Goal: Task Accomplishment & Management: Manage account settings

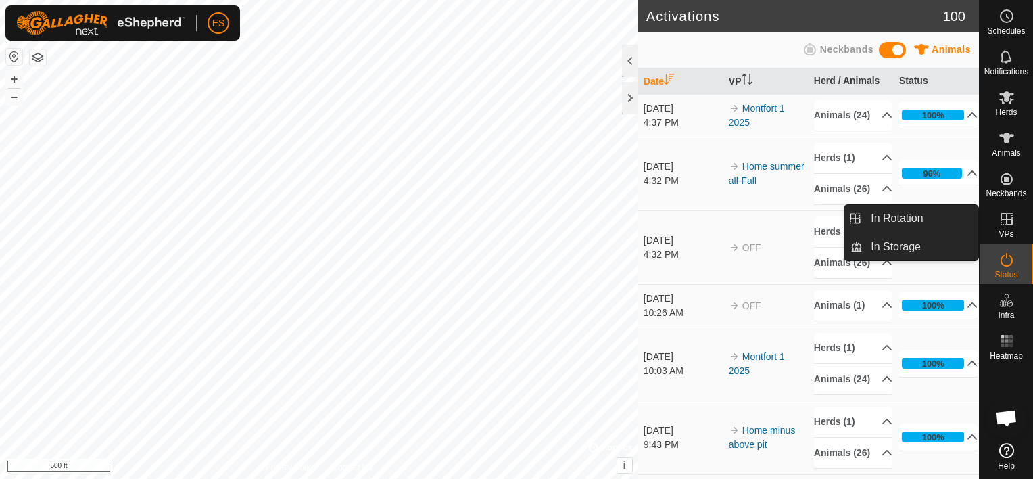
click at [1003, 227] on es-virtualpaddocks-svg-icon at bounding box center [1007, 219] width 24 height 22
click at [909, 226] on link "In Rotation" at bounding box center [921, 218] width 116 height 27
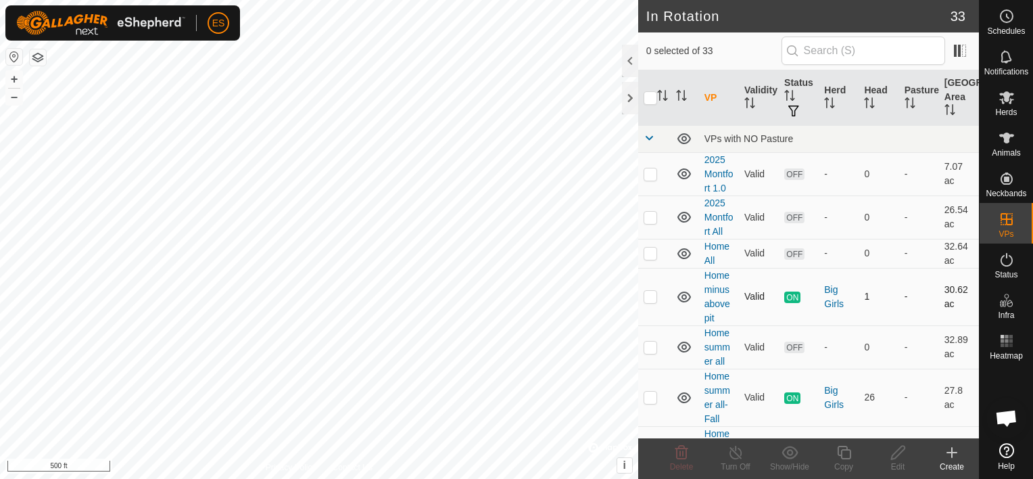
click at [647, 295] on p-checkbox at bounding box center [651, 296] width 14 height 11
checkbox input "true"
click at [739, 456] on line at bounding box center [735, 453] width 11 height 11
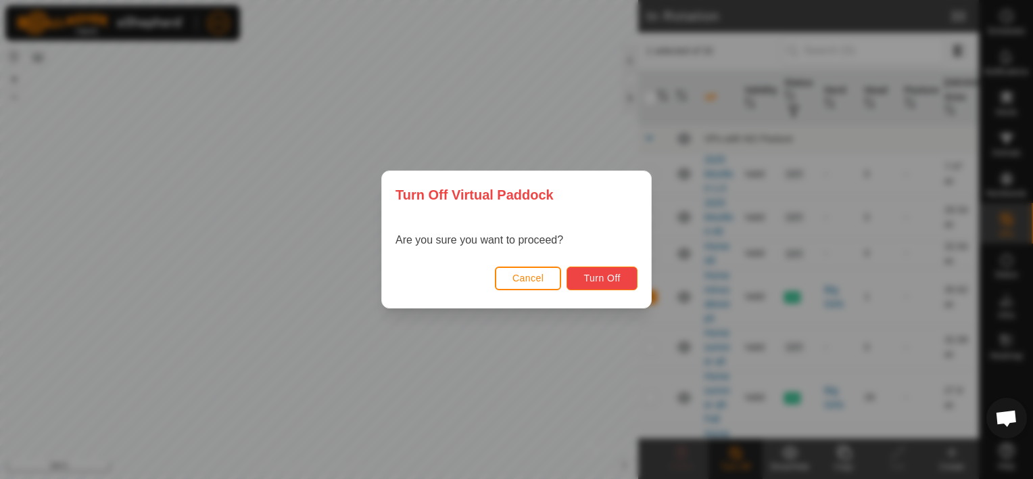
click at [605, 274] on span "Turn Off" at bounding box center [601, 277] width 37 height 11
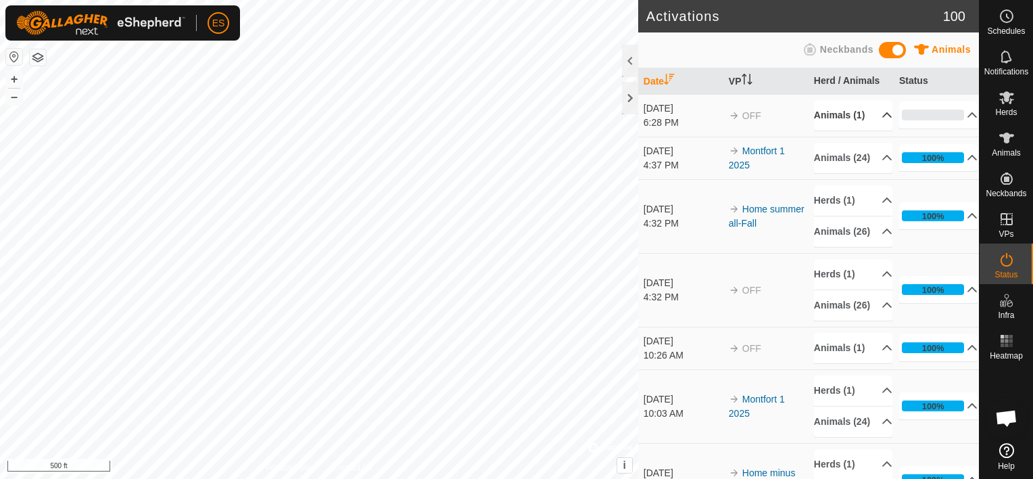
click at [869, 111] on p-accordion-header "Animals (1)" at bounding box center [853, 115] width 78 height 30
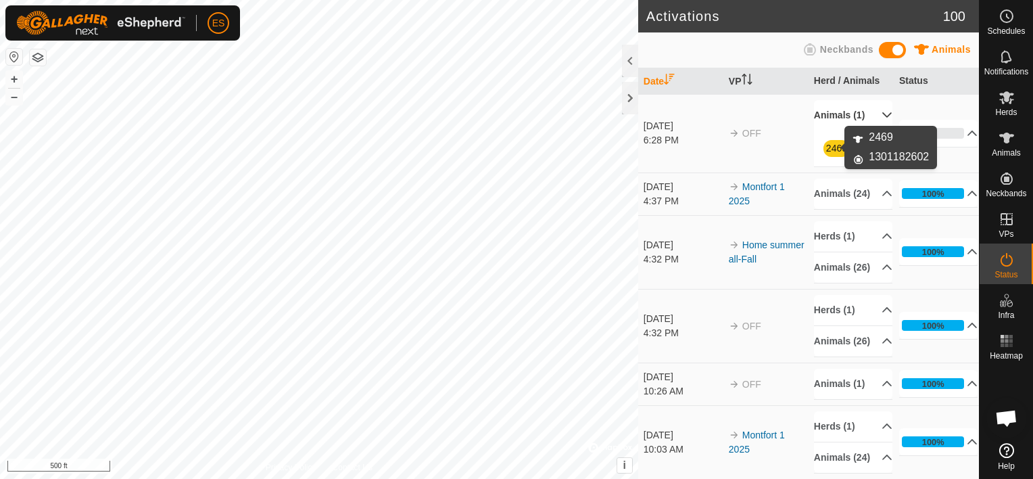
click at [830, 147] on link "2469" at bounding box center [836, 148] width 21 height 11
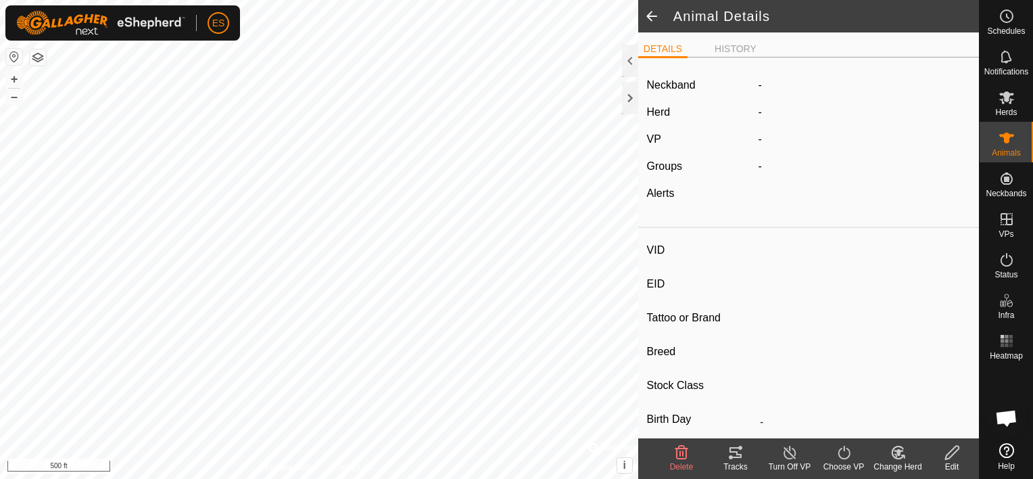
type input "2469"
type input "-"
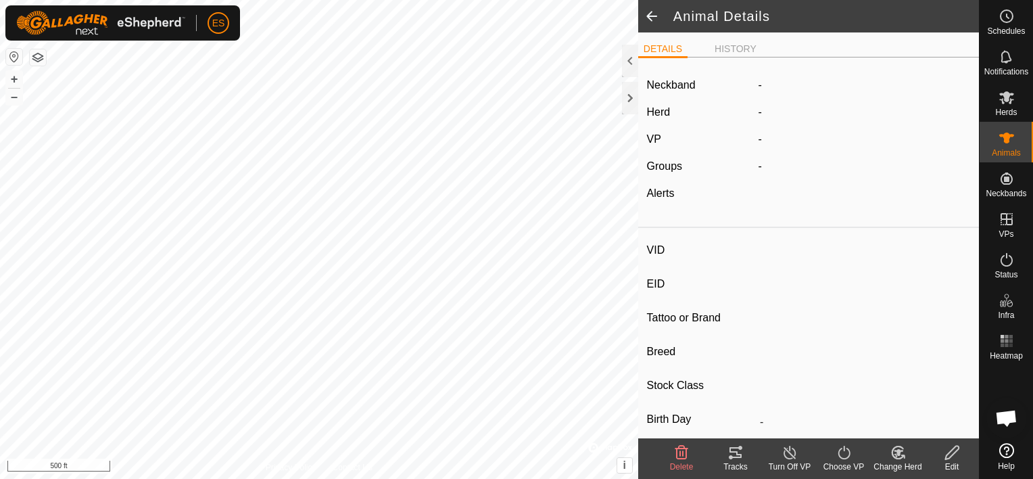
type input "0 kg"
type input "-"
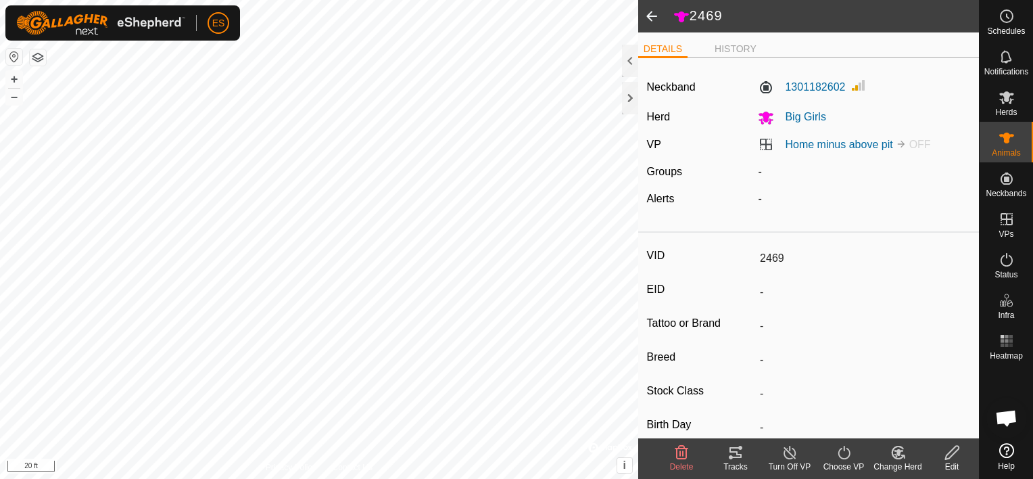
click at [847, 449] on icon at bounding box center [844, 453] width 12 height 14
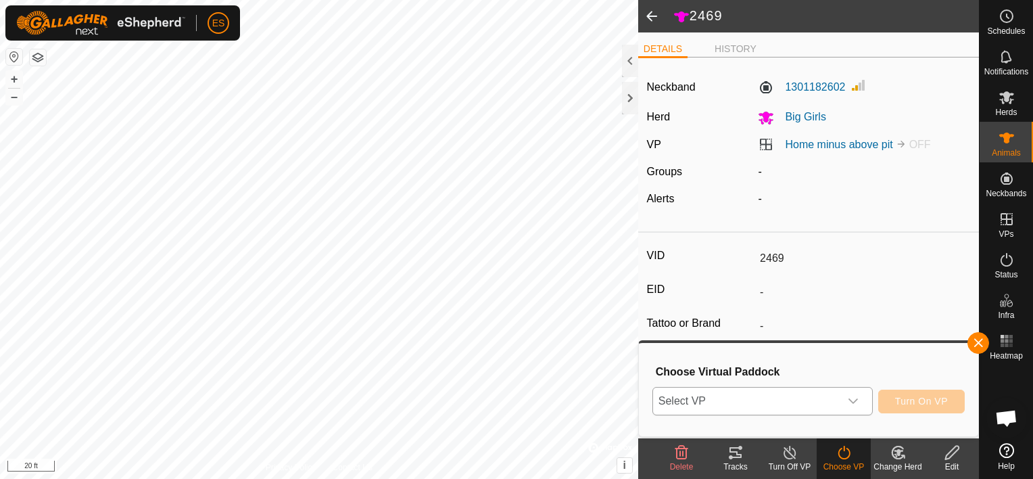
click at [855, 401] on icon "dropdown trigger" at bounding box center [853, 401] width 11 height 11
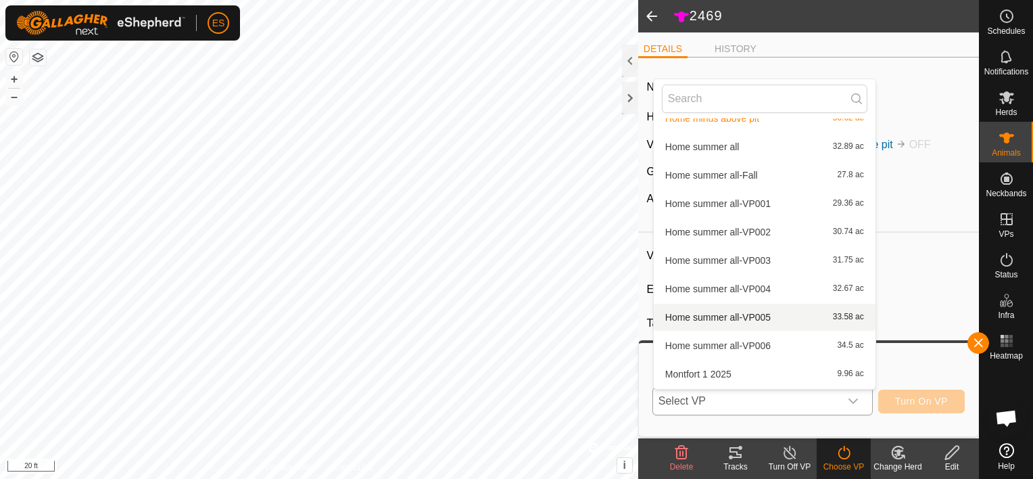
scroll to position [68, 0]
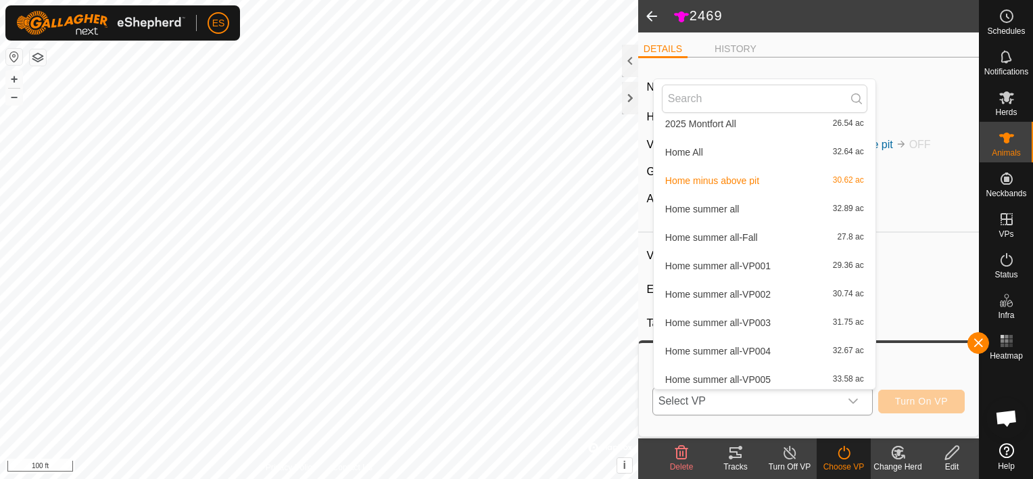
click at [686, 238] on li "Home summer all-Fall 27.8 ac" at bounding box center [765, 237] width 222 height 27
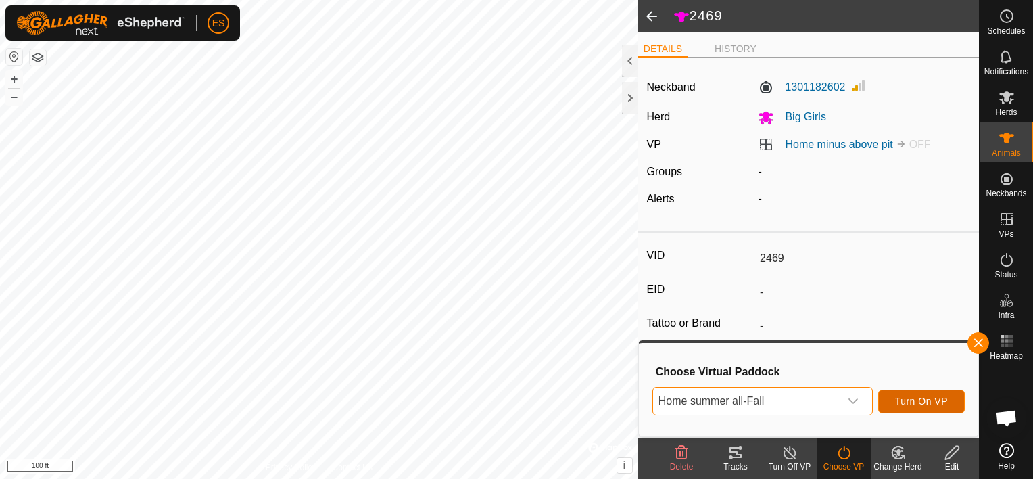
click at [928, 406] on span "Turn On VP" at bounding box center [921, 401] width 53 height 11
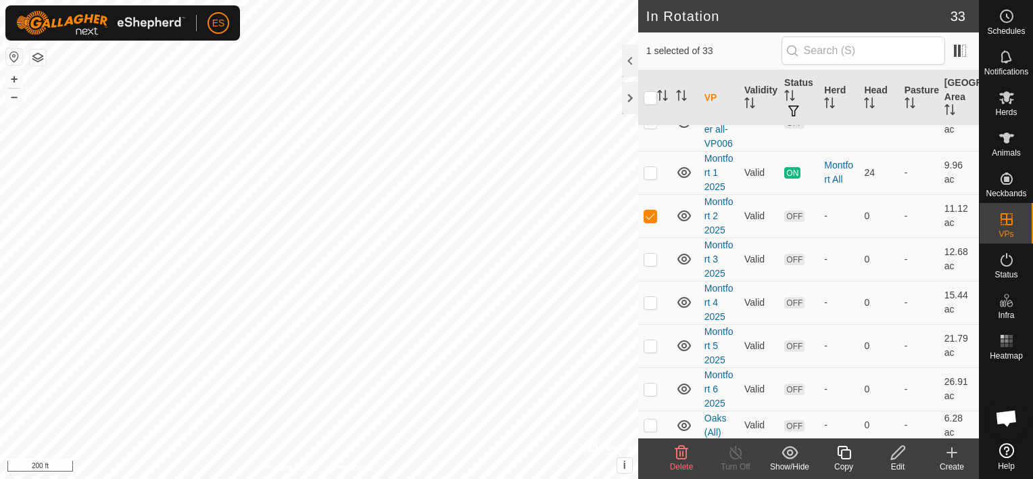
scroll to position [642, 0]
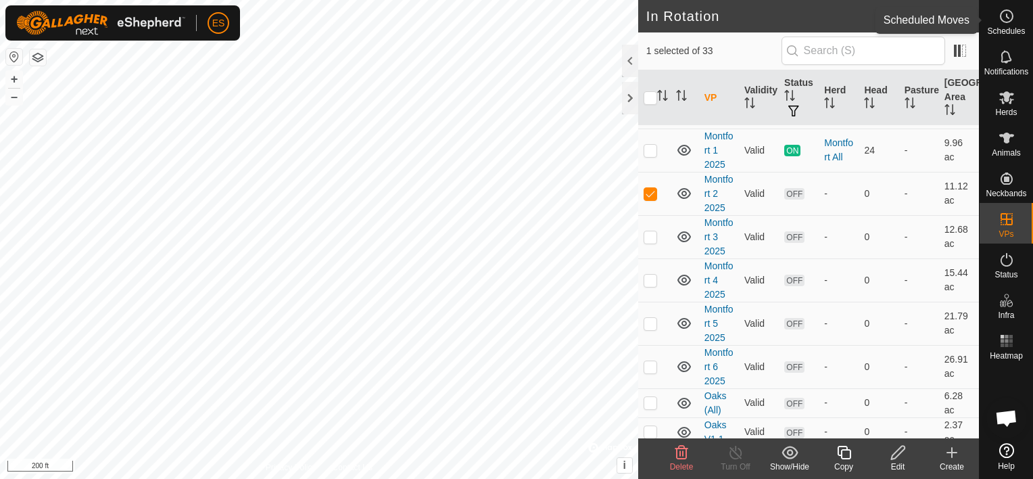
click at [1007, 16] on icon at bounding box center [1007, 16] width 16 height 16
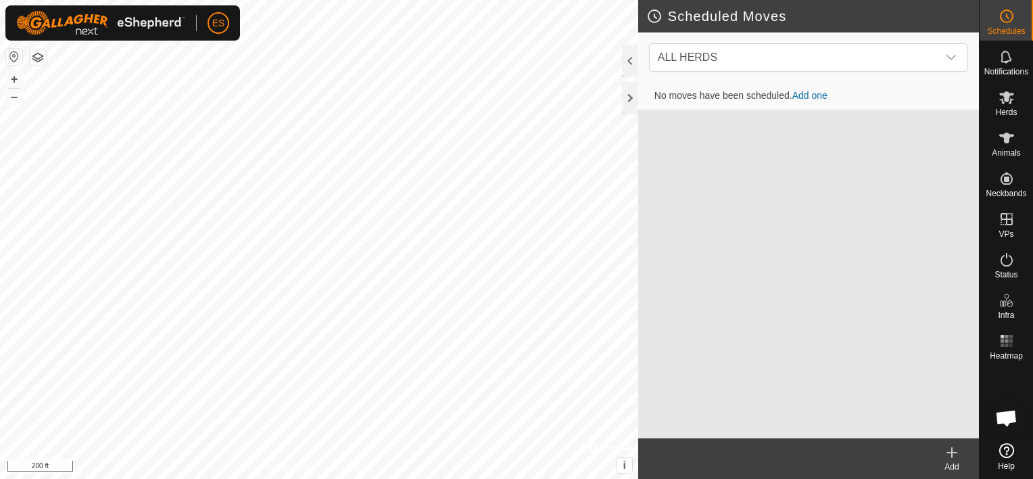
click at [953, 449] on icon at bounding box center [952, 452] width 16 height 16
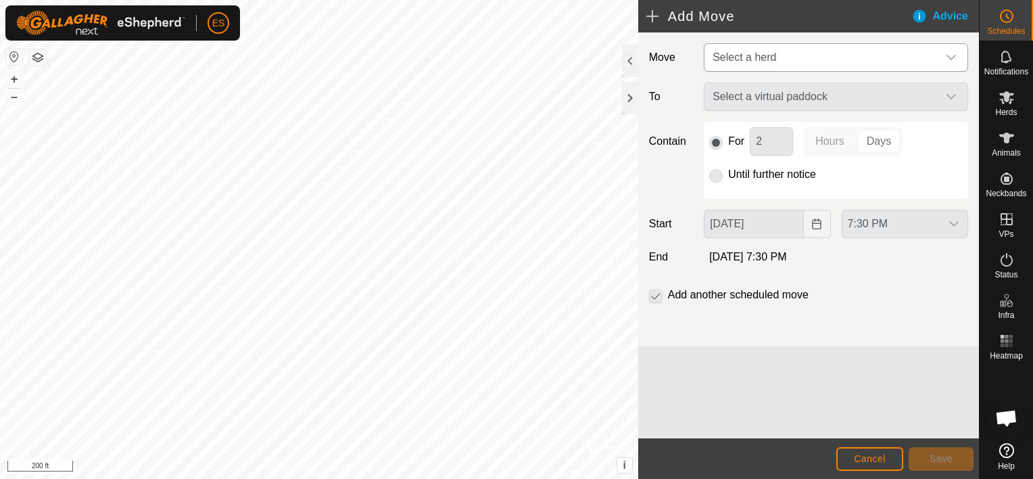
click at [949, 52] on icon "dropdown trigger" at bounding box center [951, 57] width 11 height 11
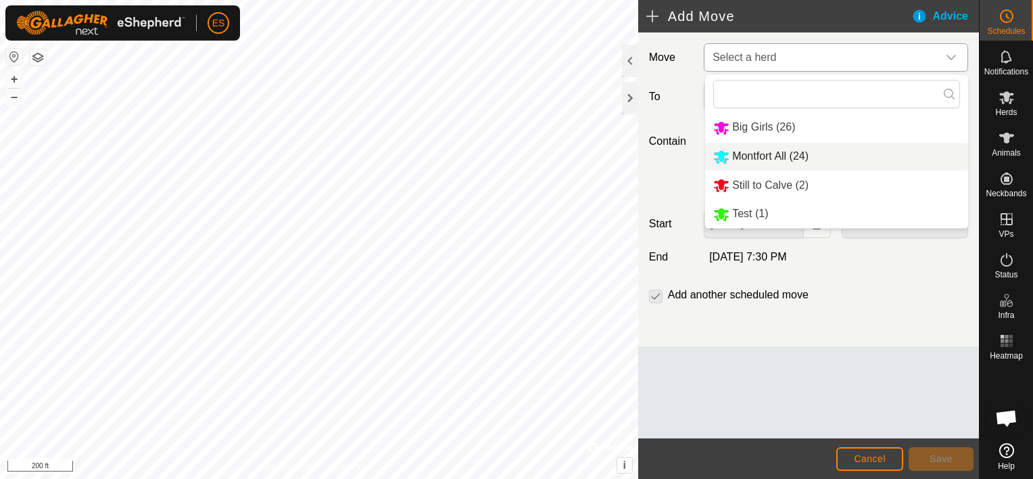
click at [801, 153] on li "Montfort All (24)" at bounding box center [836, 157] width 263 height 28
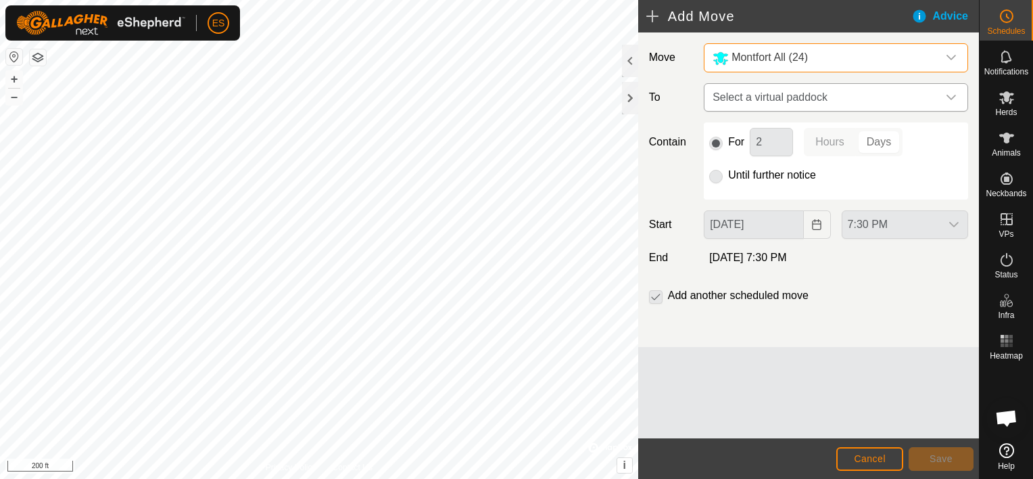
click at [952, 97] on icon "dropdown trigger" at bounding box center [951, 97] width 9 height 5
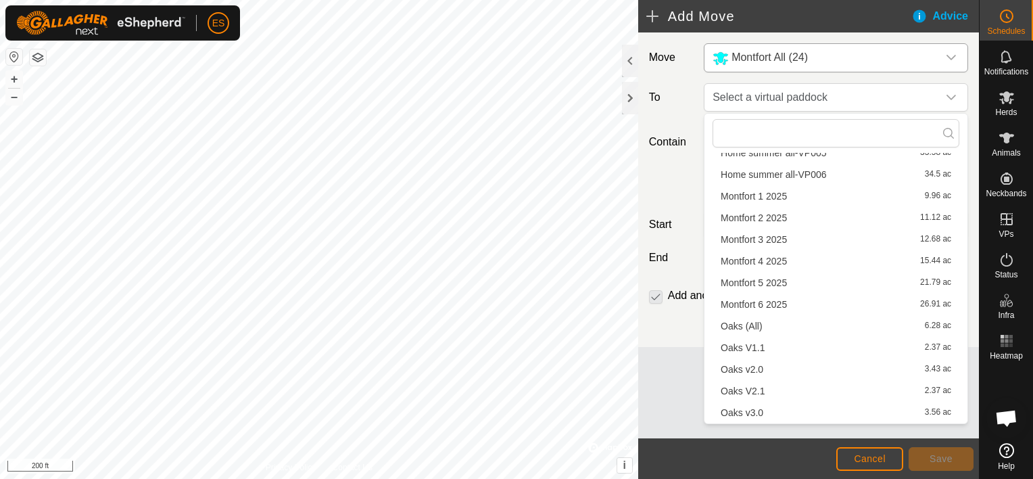
scroll to position [270, 0]
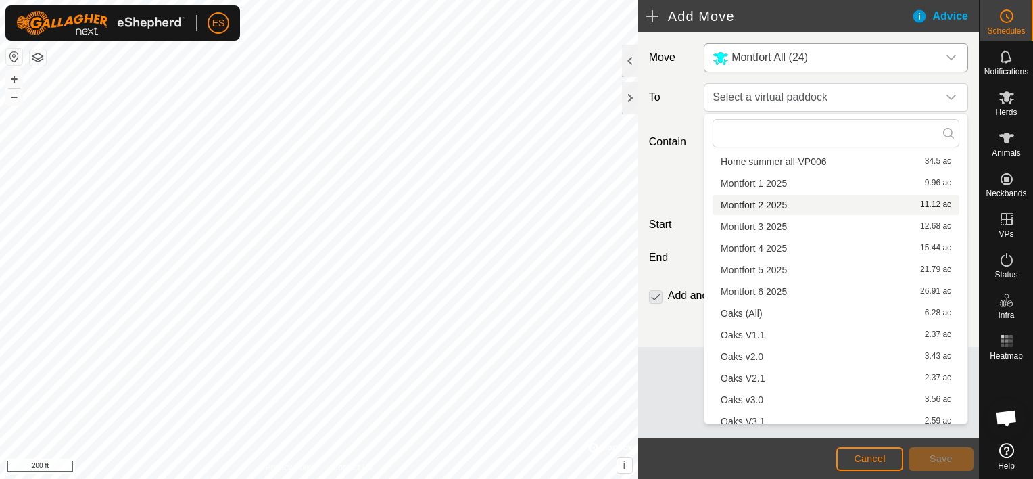
click at [784, 202] on li "Montfort 2 2025 11.12 ac" at bounding box center [836, 205] width 247 height 20
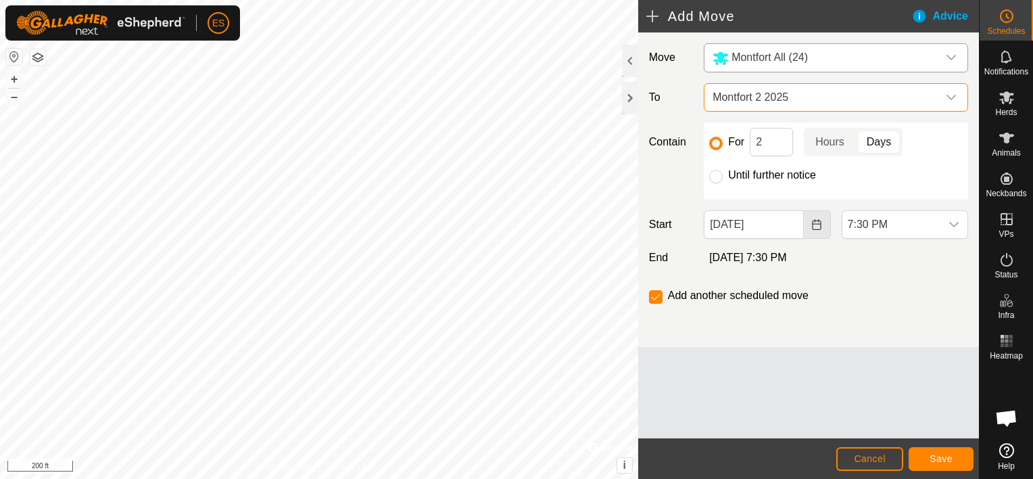
click at [815, 224] on icon "Choose Date" at bounding box center [816, 224] width 11 height 11
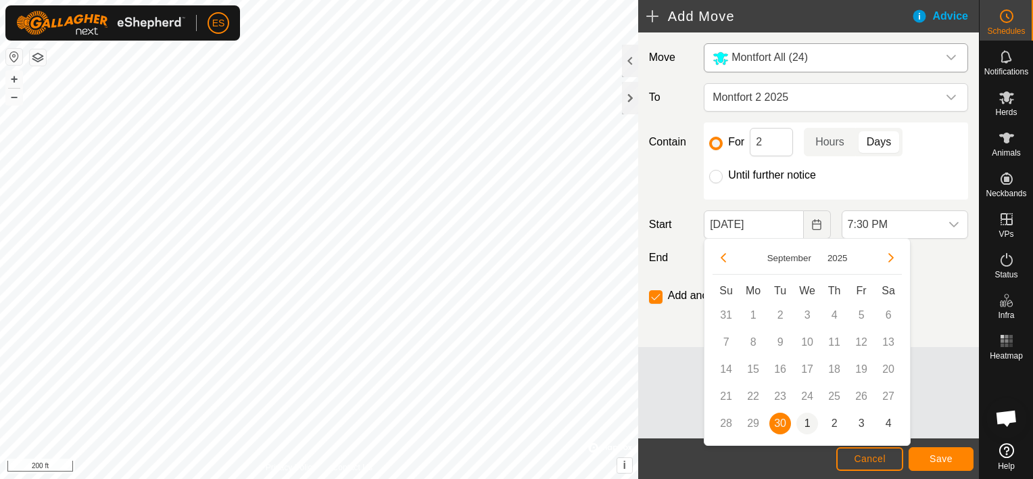
click at [811, 421] on span "1" at bounding box center [807, 423] width 22 height 22
type input "Oct 01, 2025"
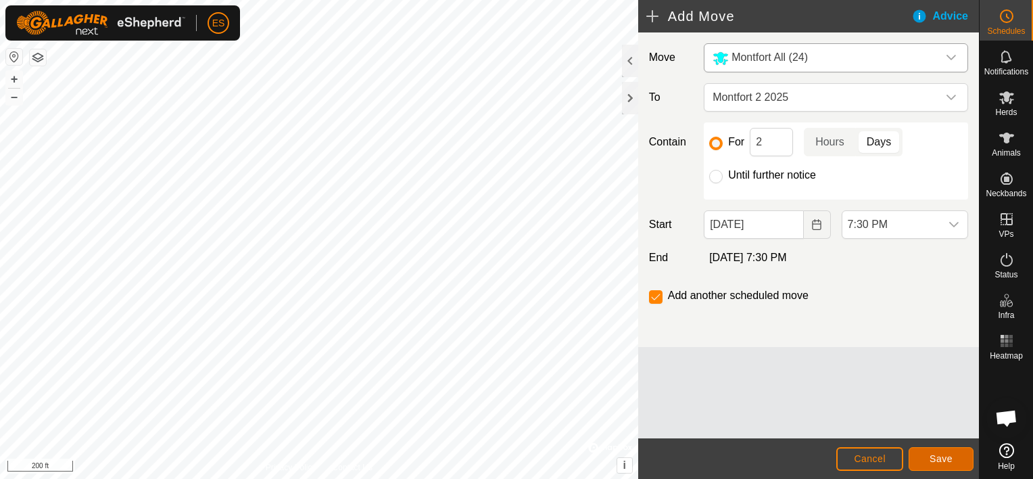
click at [944, 457] on span "Save" at bounding box center [941, 458] width 23 height 11
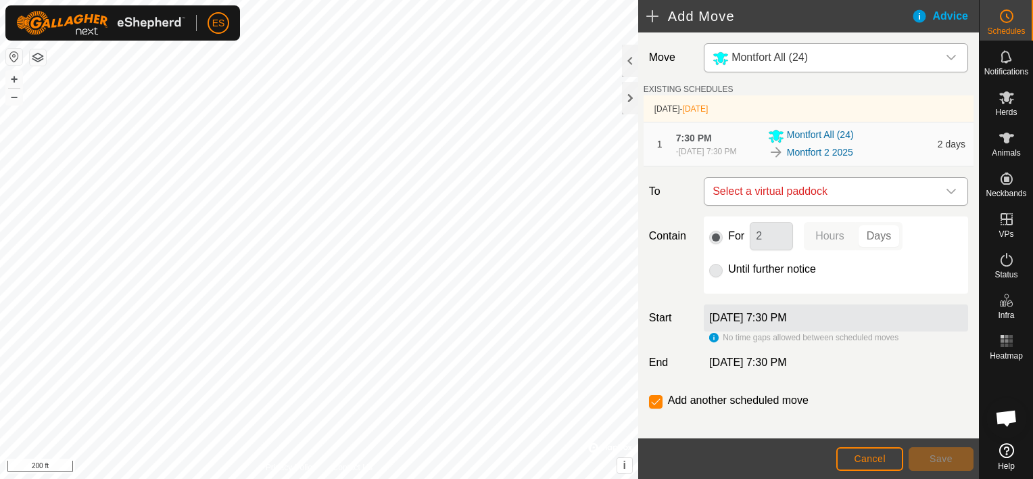
click at [947, 190] on icon "dropdown trigger" at bounding box center [951, 191] width 9 height 5
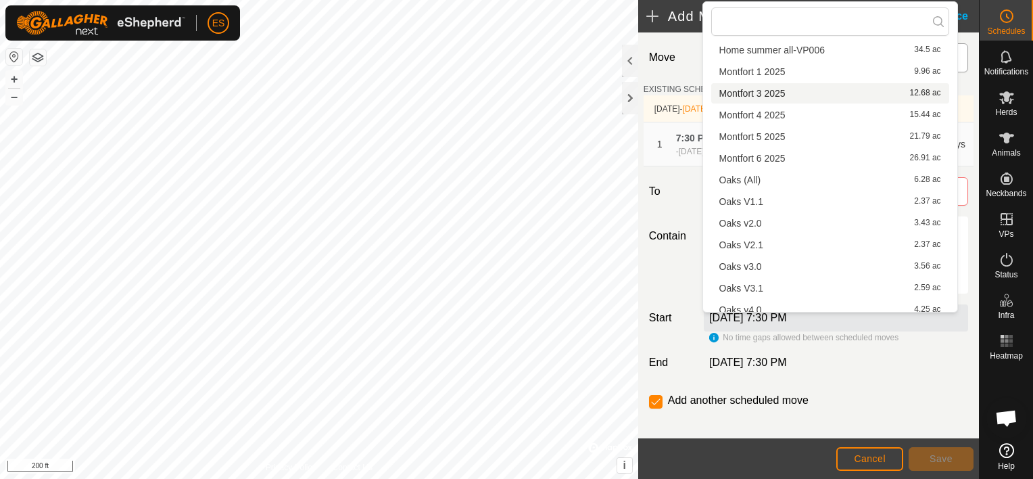
click at [812, 95] on li "Montfort 3 2025 12.68 ac" at bounding box center [830, 93] width 238 height 20
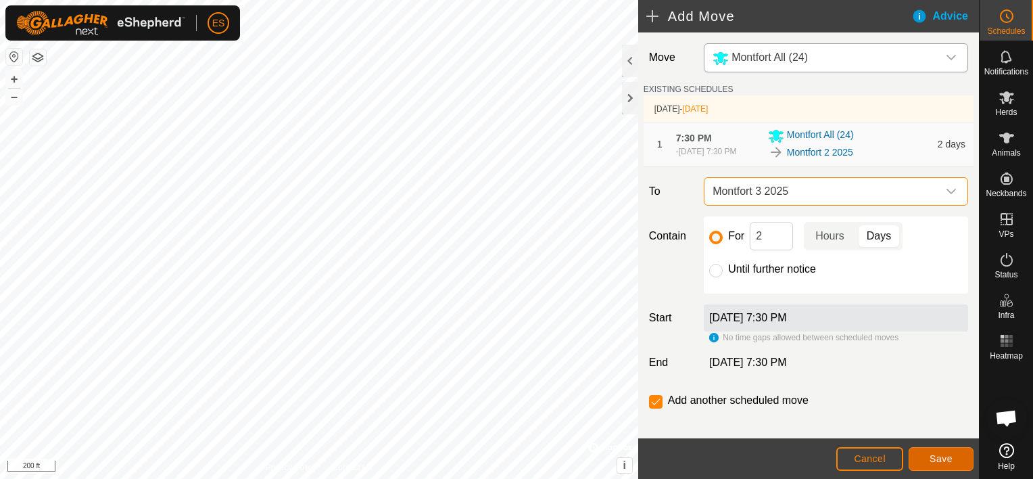
click at [953, 453] on button "Save" at bounding box center [941, 459] width 65 height 24
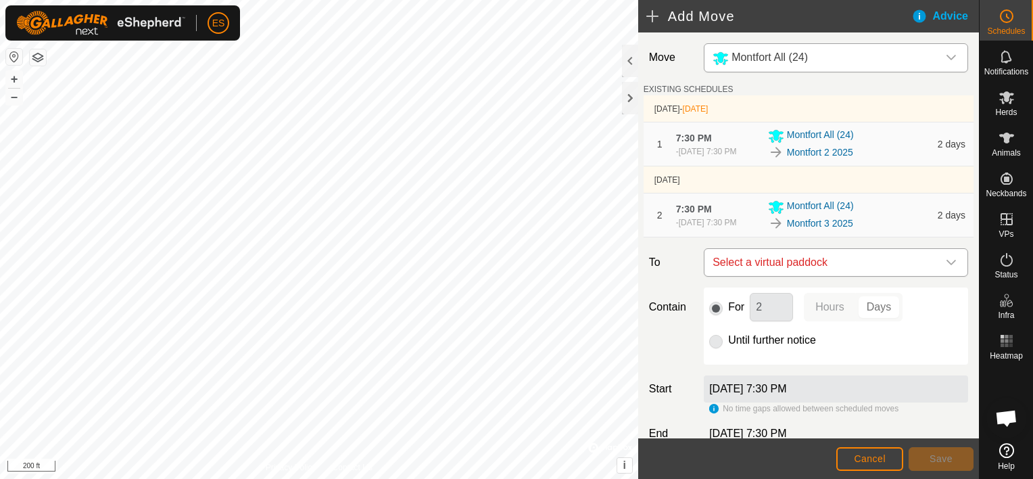
click at [946, 261] on icon "dropdown trigger" at bounding box center [951, 262] width 11 height 11
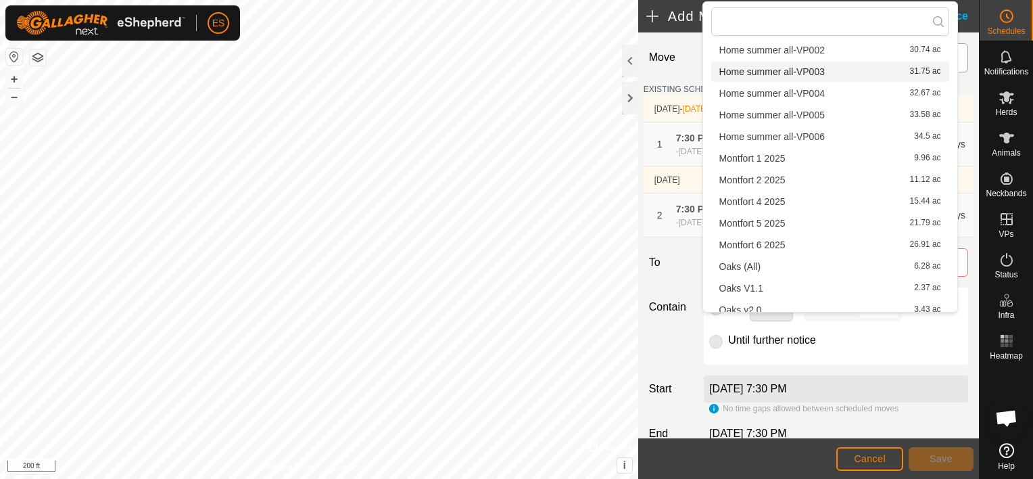
scroll to position [186, 0]
click at [832, 197] on li "Montfort 4 2025 15.44 ac" at bounding box center [830, 199] width 238 height 20
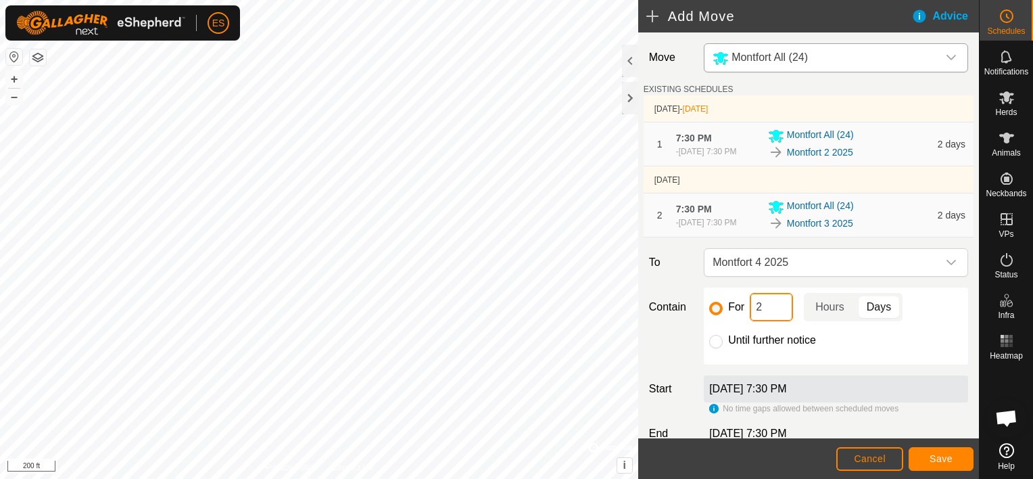
click at [751, 306] on input "2" at bounding box center [771, 307] width 43 height 28
type input "5"
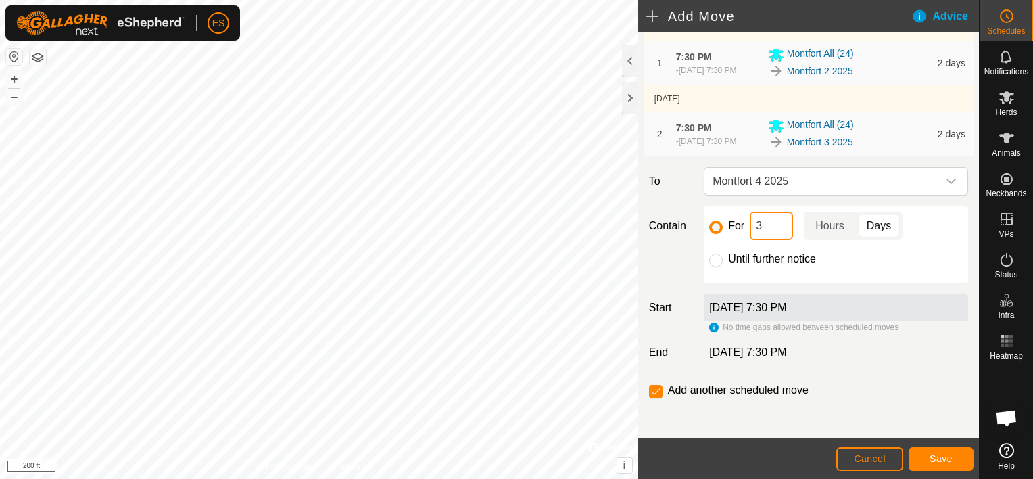
scroll to position [84, 0]
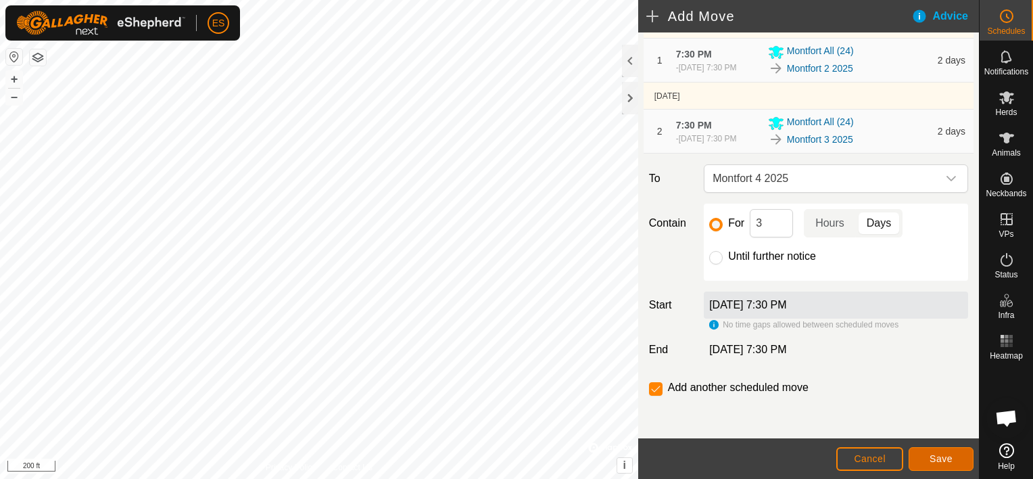
click at [930, 454] on span "Save" at bounding box center [941, 458] width 23 height 11
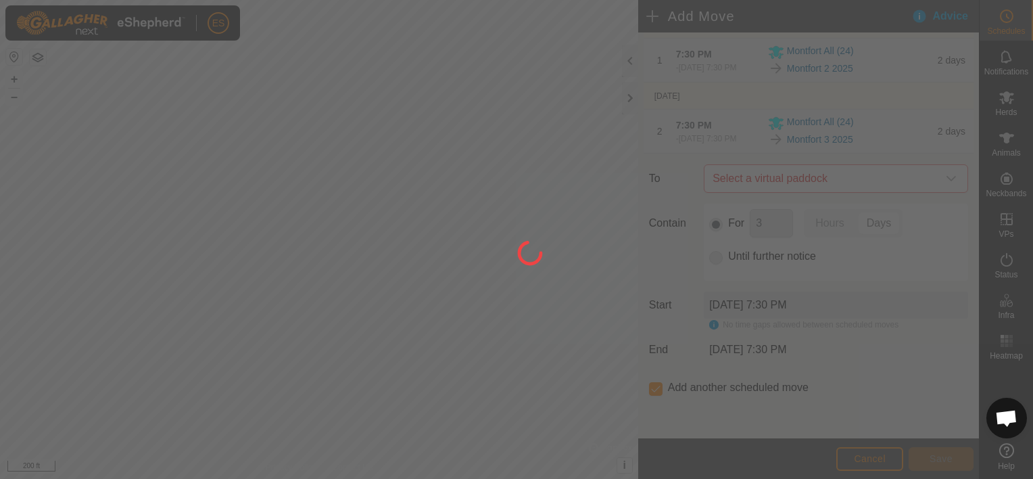
scroll to position [0, 0]
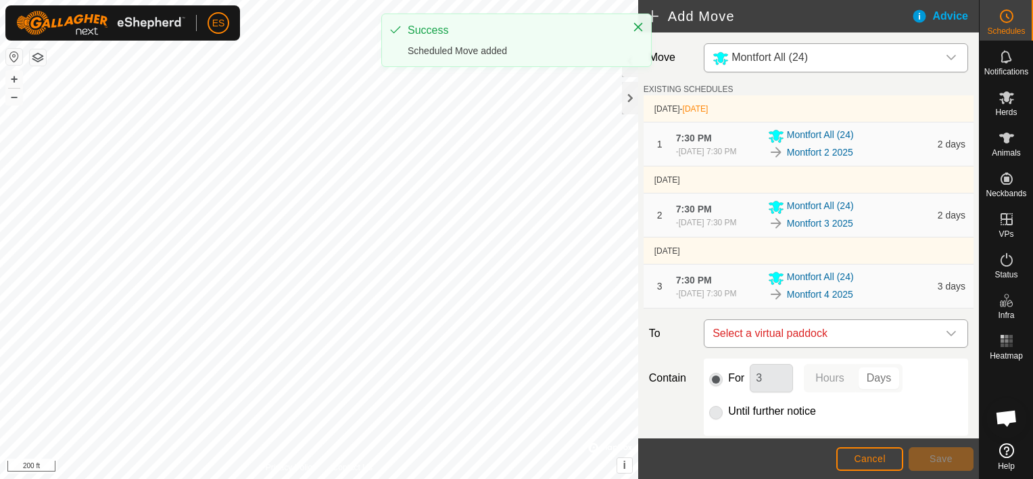
click at [946, 333] on icon "dropdown trigger" at bounding box center [951, 333] width 11 height 11
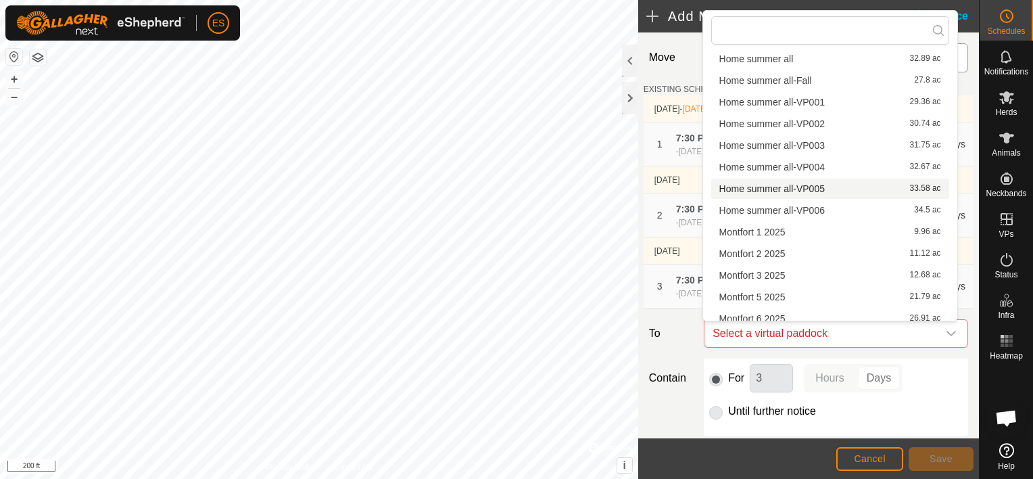
scroll to position [222, 0]
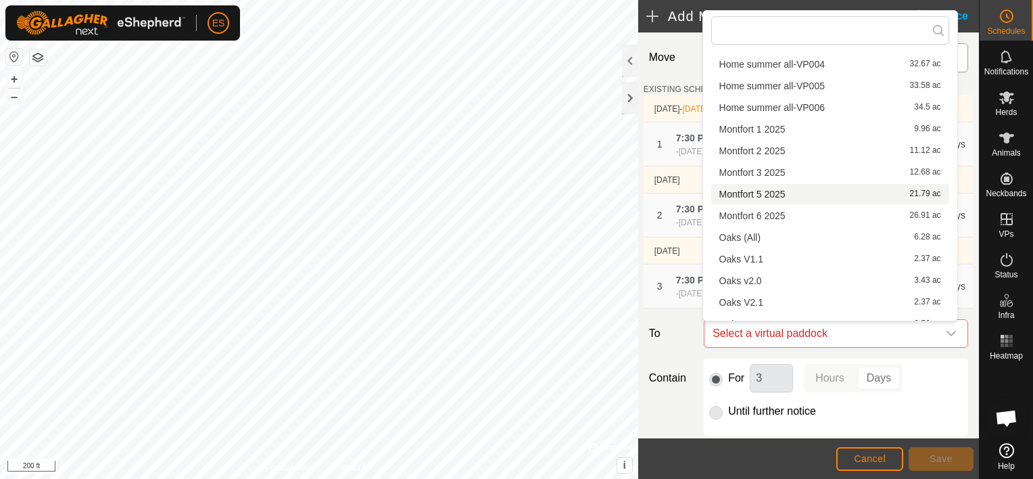
click at [792, 189] on li "Montfort 5 2025 21.79 ac" at bounding box center [830, 194] width 238 height 20
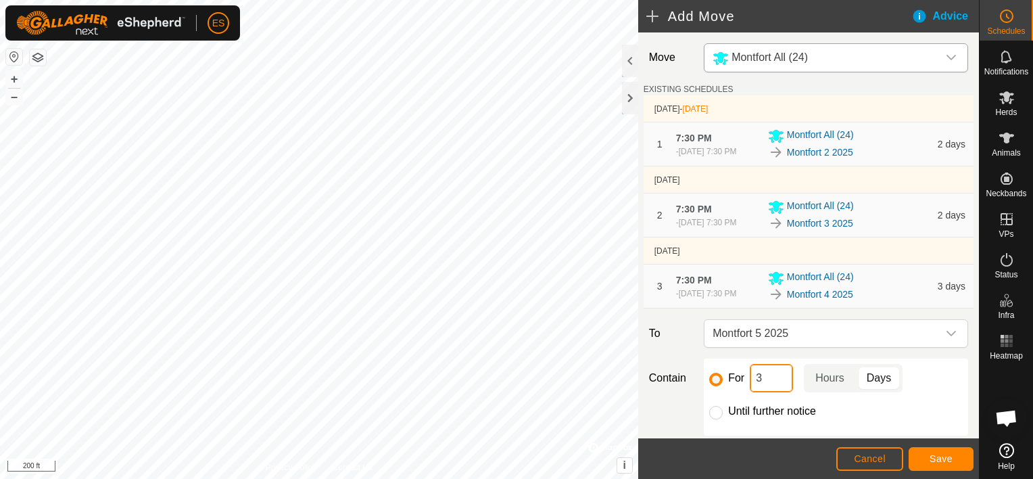
drag, startPoint x: 767, startPoint y: 377, endPoint x: 747, endPoint y: 378, distance: 19.6
click at [750, 378] on input "3" at bounding box center [771, 378] width 43 height 28
type input "4"
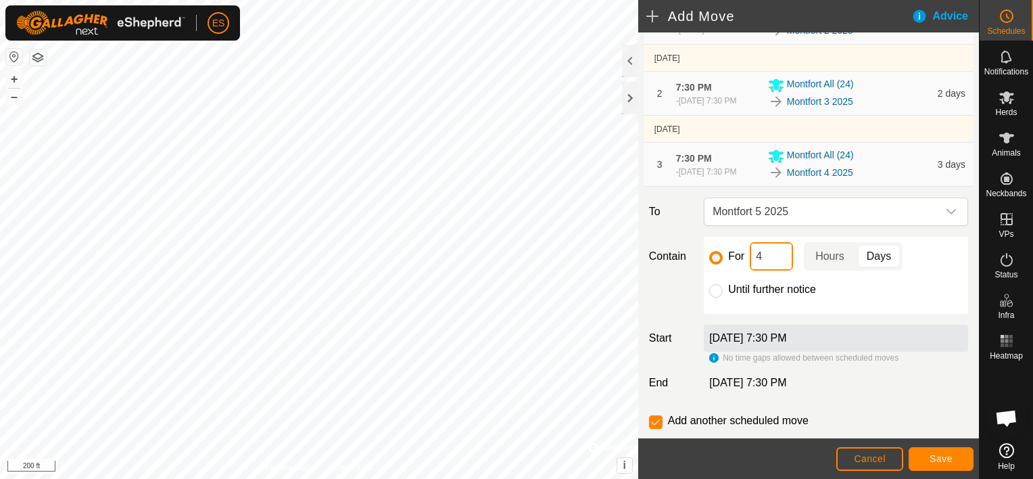
scroll to position [151, 0]
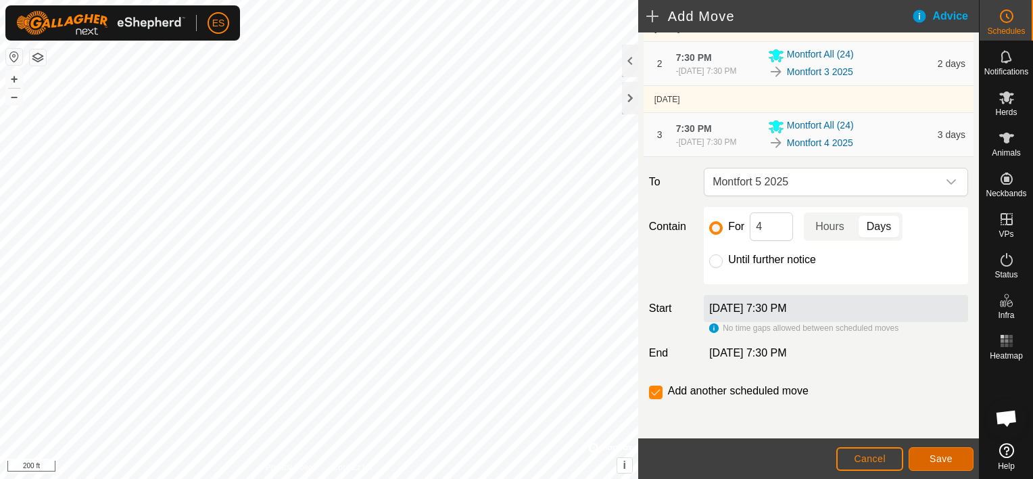
click at [949, 456] on span "Save" at bounding box center [941, 458] width 23 height 11
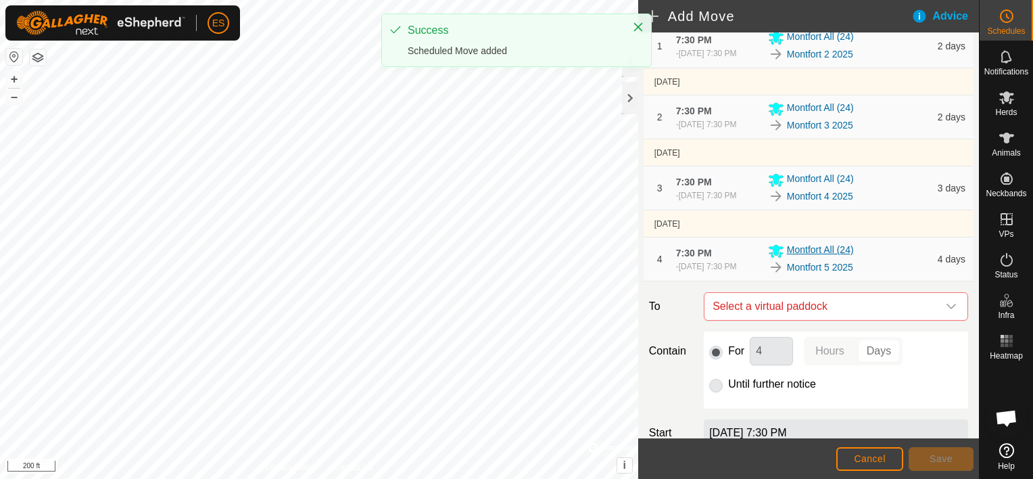
scroll to position [101, 0]
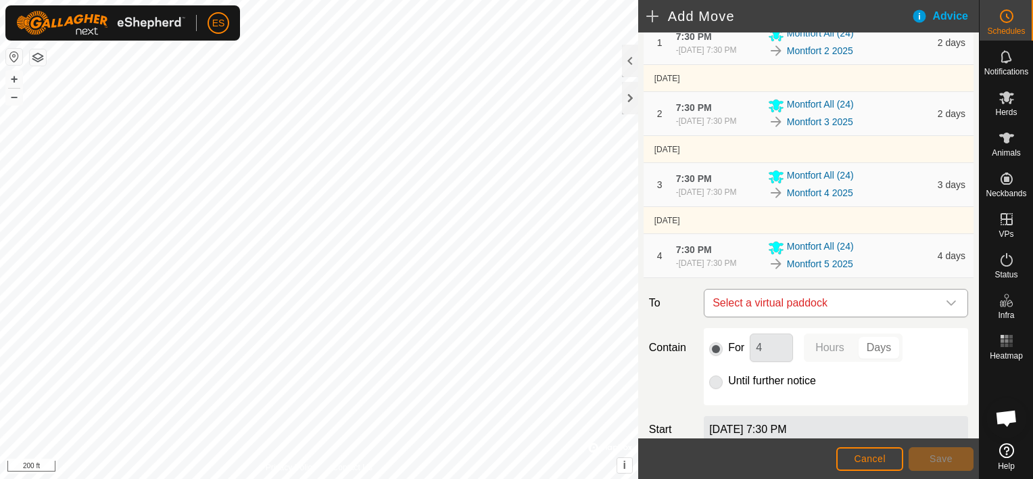
click at [946, 300] on icon "dropdown trigger" at bounding box center [951, 302] width 11 height 11
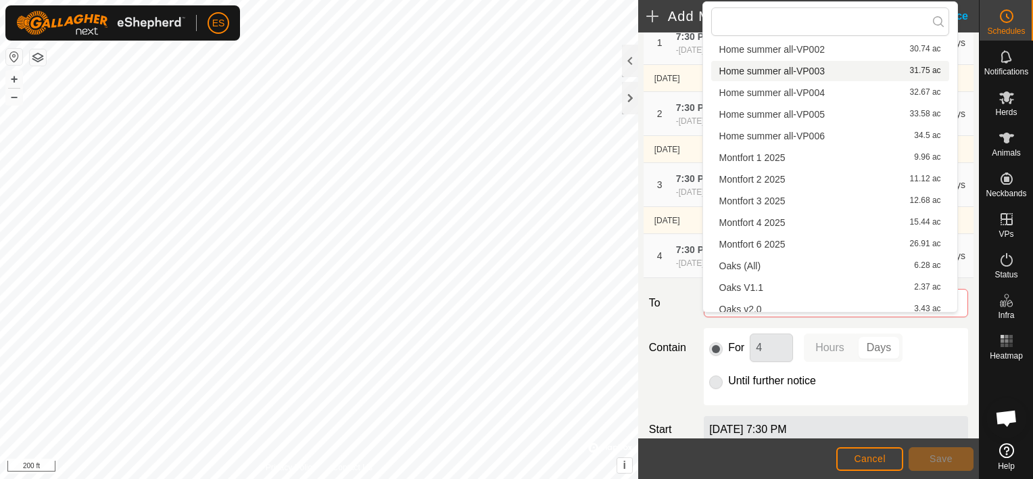
scroll to position [186, 0]
click at [779, 245] on li "Montfort 6 2025 26.91 ac" at bounding box center [830, 243] width 238 height 20
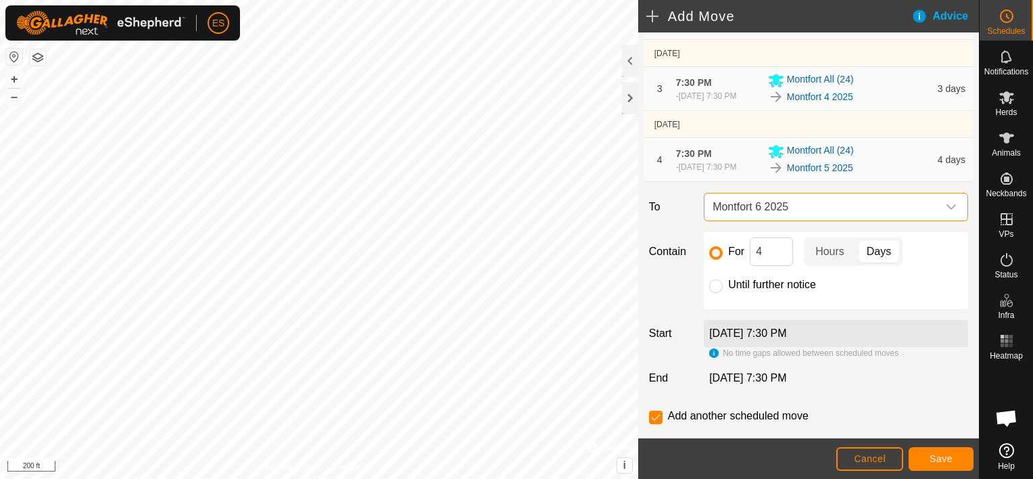
scroll to position [203, 0]
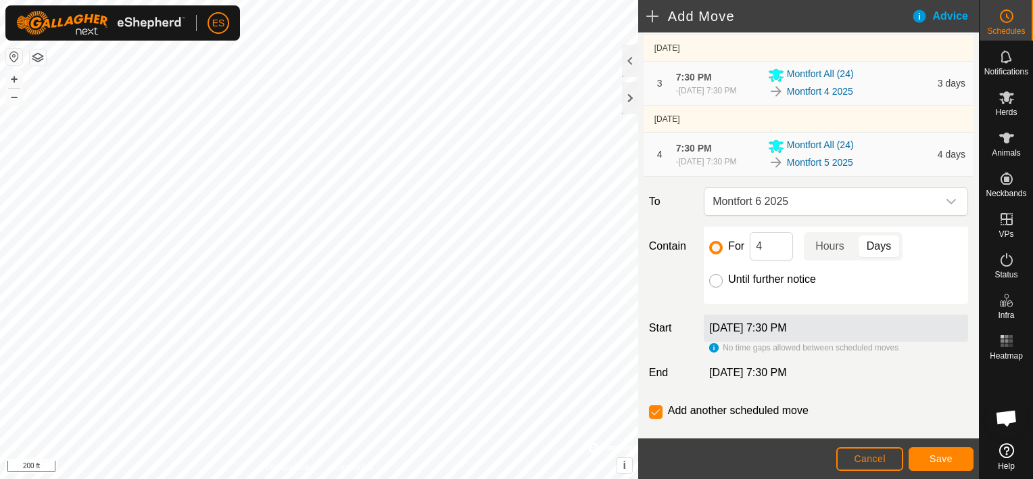
click at [715, 281] on input "Until further notice" at bounding box center [716, 281] width 14 height 14
radio input "true"
checkbox input "false"
click at [951, 454] on span "Save" at bounding box center [941, 458] width 23 height 11
